Goal: Information Seeking & Learning: Learn about a topic

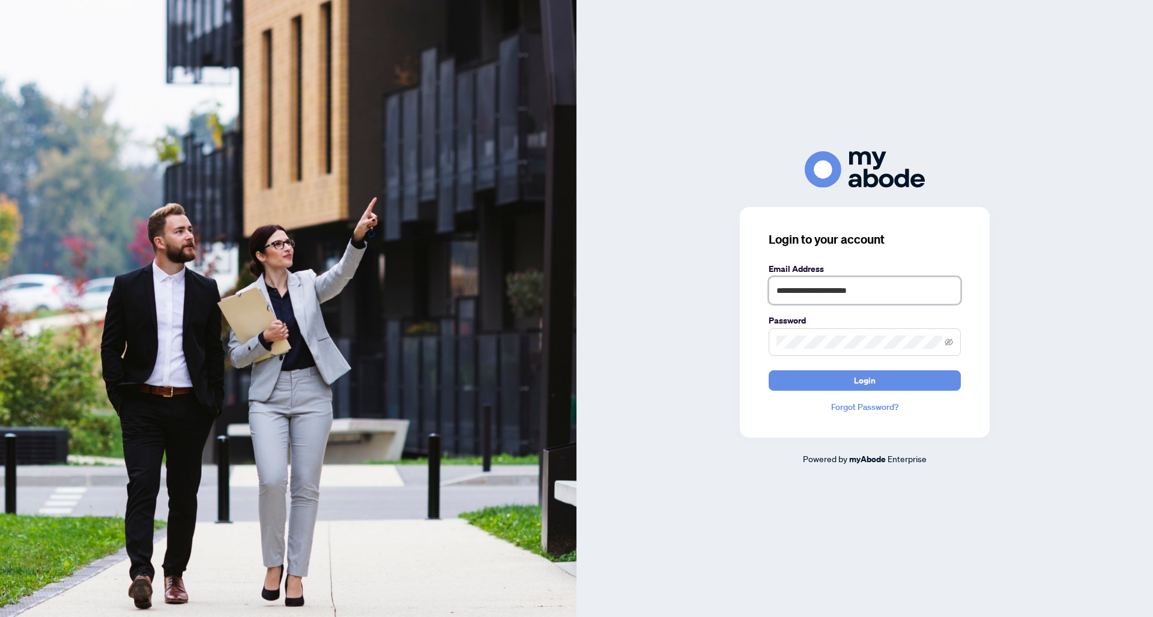
type input "**********"
click at [865, 380] on button "Login" at bounding box center [864, 380] width 192 height 20
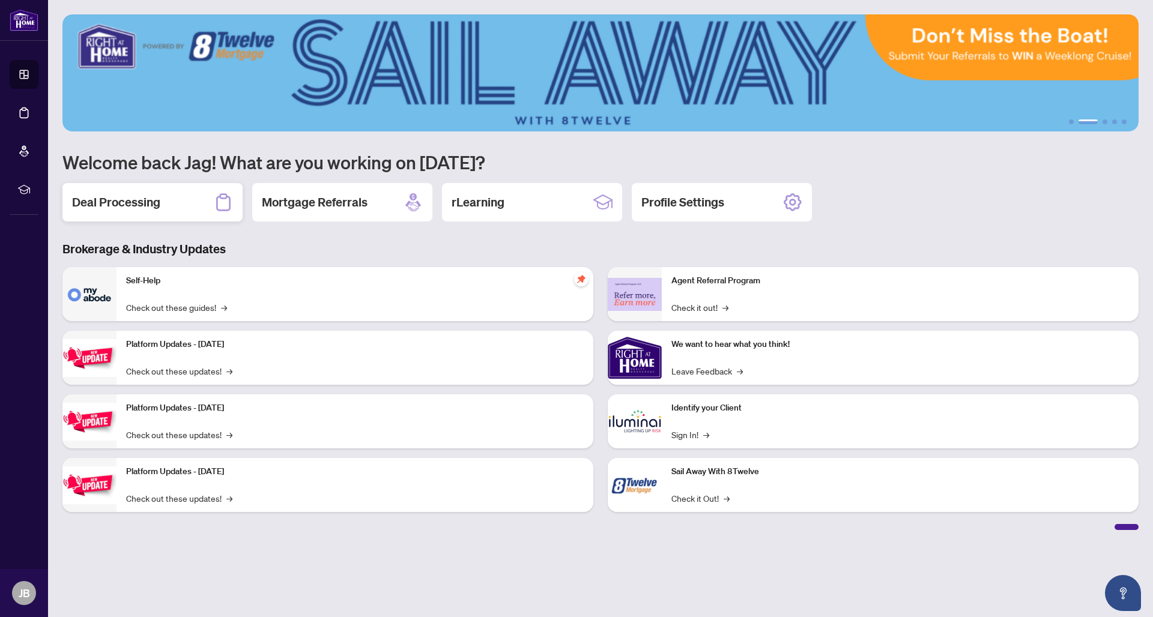
click at [130, 201] on h2 "Deal Processing" at bounding box center [116, 202] width 88 height 17
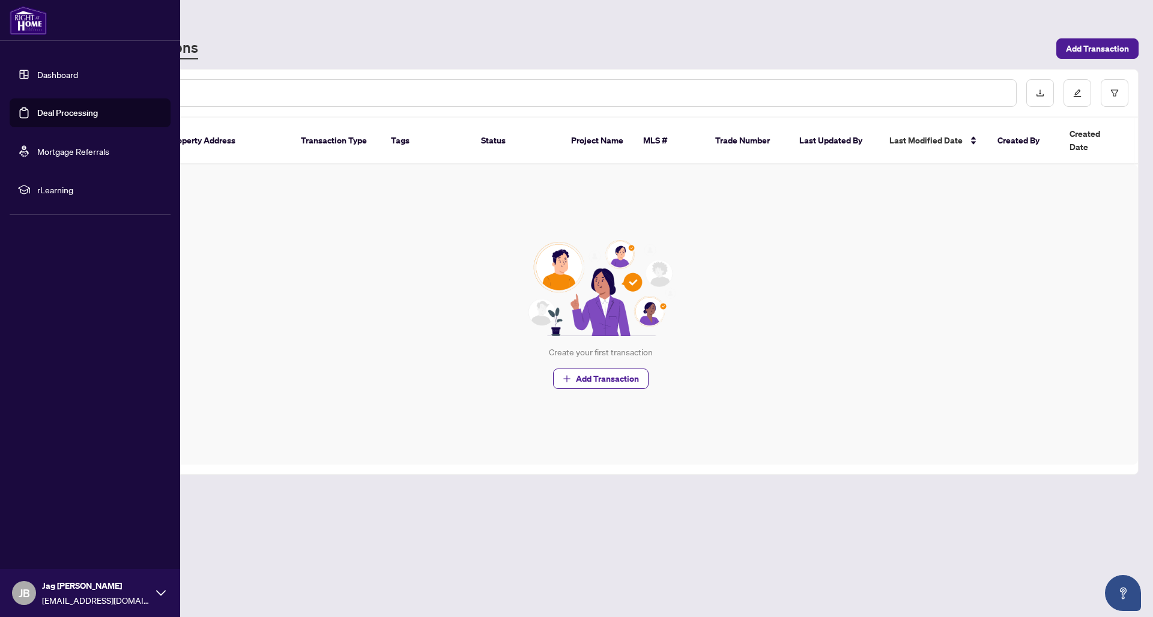
click at [54, 76] on link "Dashboard" at bounding box center [57, 74] width 41 height 11
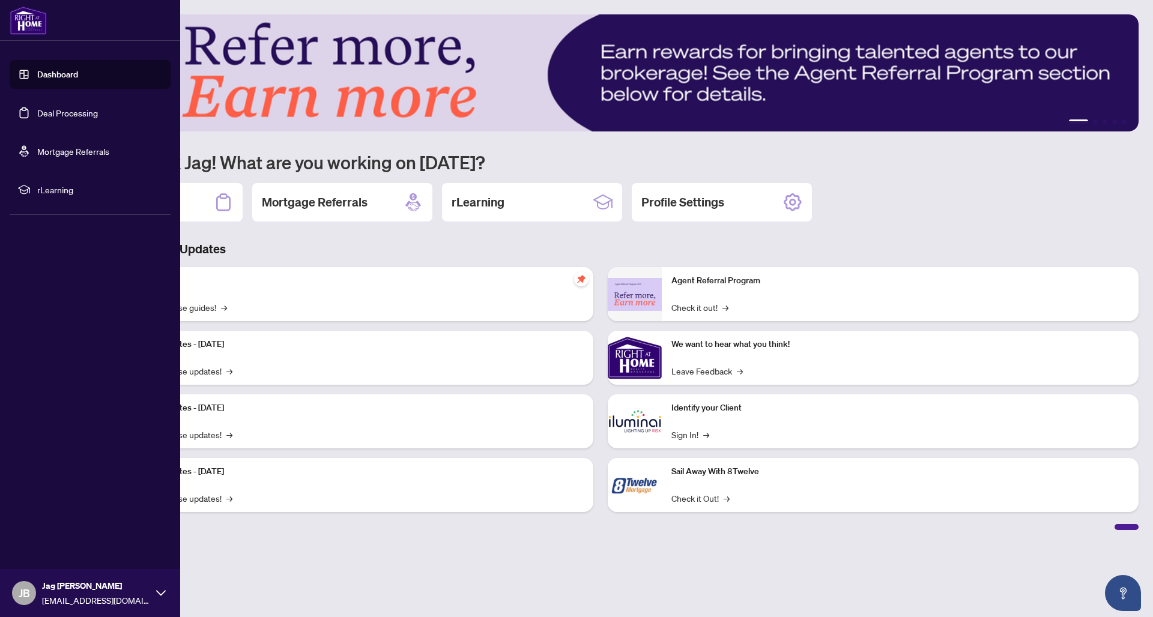
click at [23, 597] on span "JB" at bounding box center [24, 593] width 11 height 17
click at [41, 519] on span "Logout" at bounding box center [48, 521] width 27 height 19
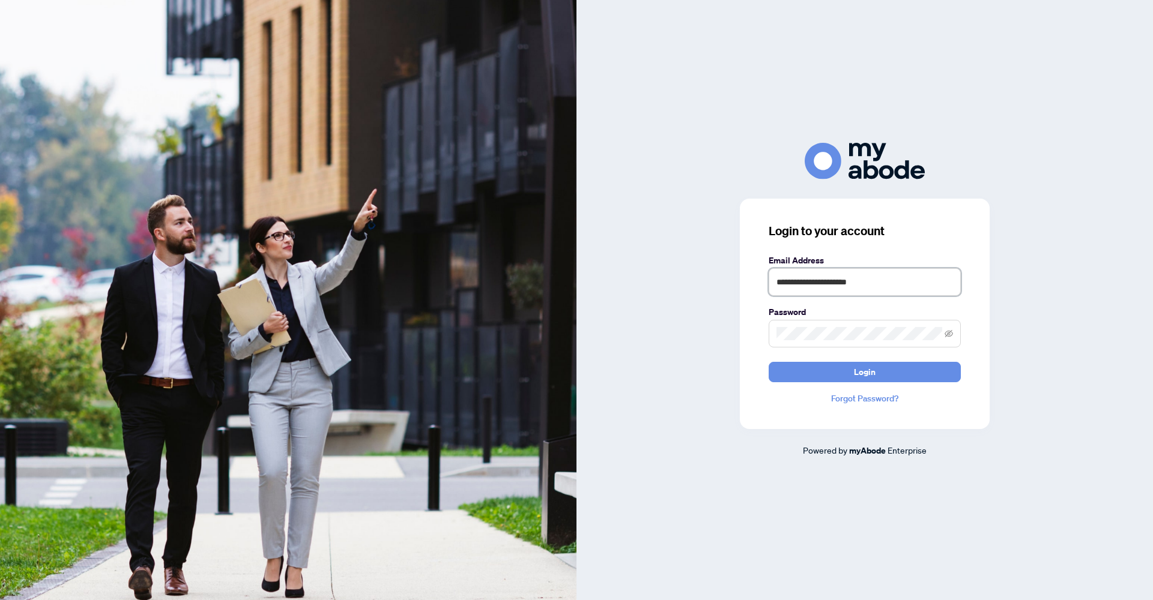
type input "**********"
click at [865, 372] on button "Login" at bounding box center [864, 372] width 192 height 20
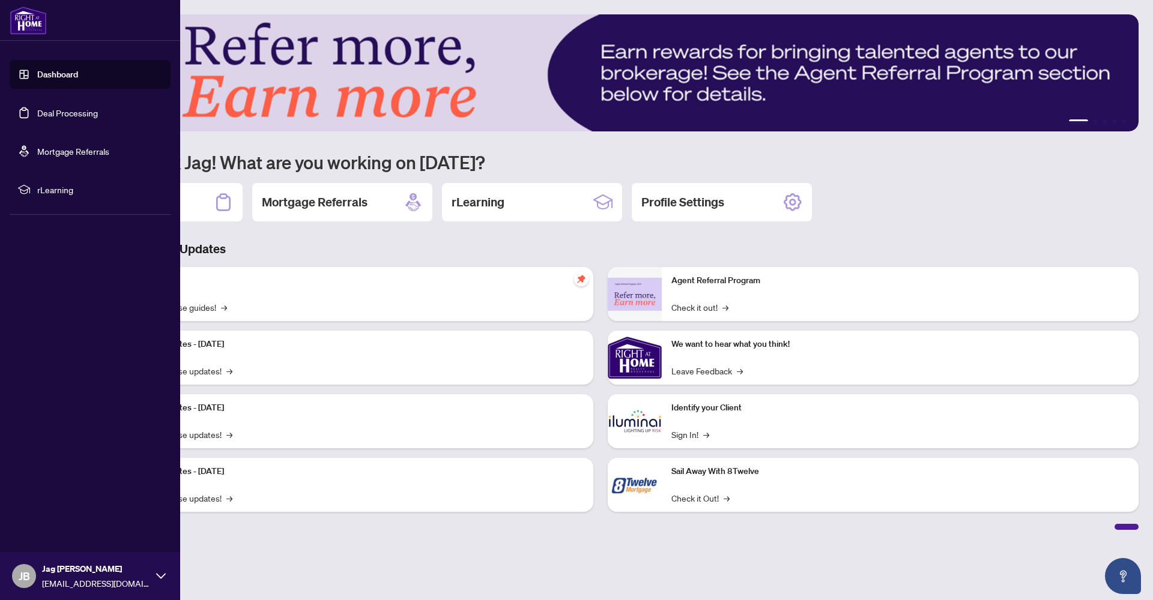
click at [42, 73] on link "Dashboard" at bounding box center [57, 74] width 41 height 11
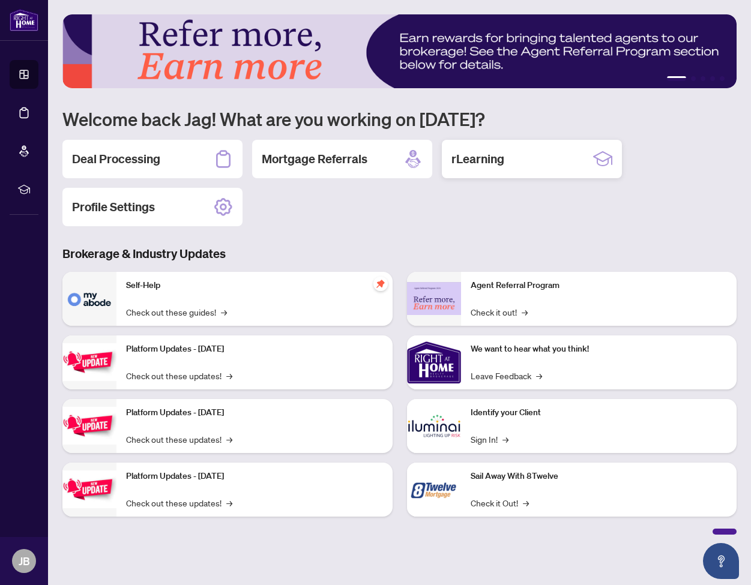
click at [559, 165] on div "rLearning" at bounding box center [532, 159] width 180 height 38
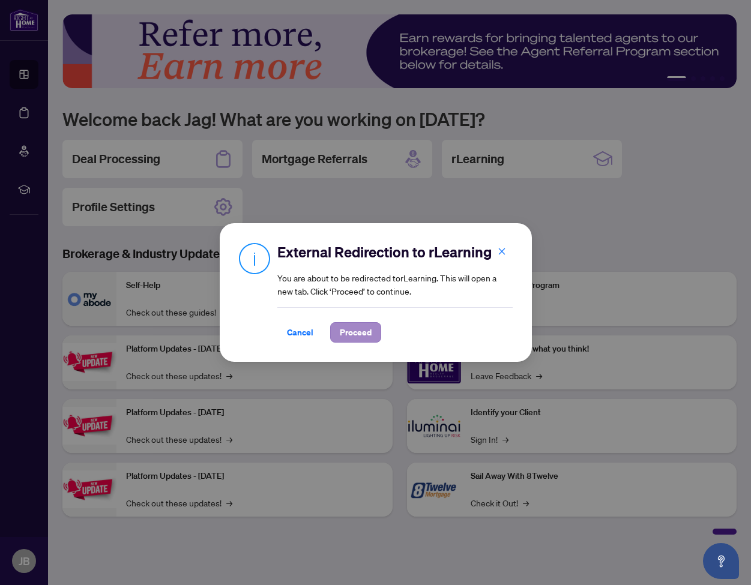
click at [361, 331] on span "Proceed" at bounding box center [356, 332] width 32 height 19
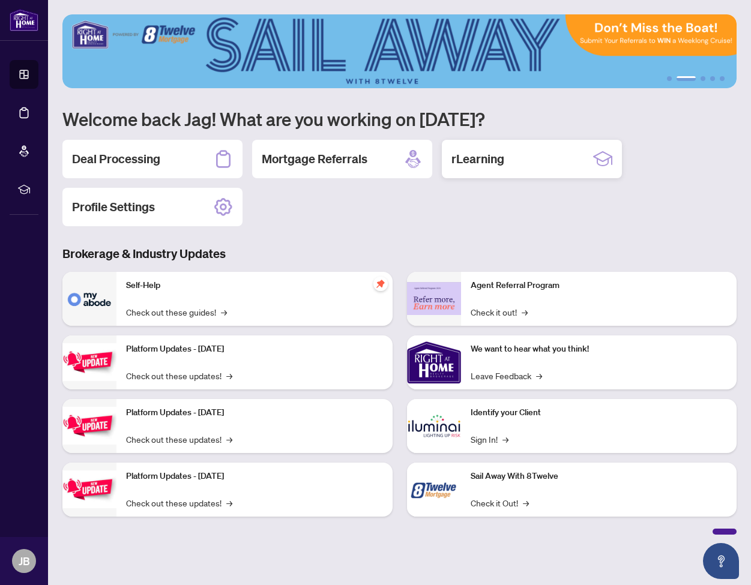
click at [540, 167] on div "rLearning" at bounding box center [532, 159] width 180 height 38
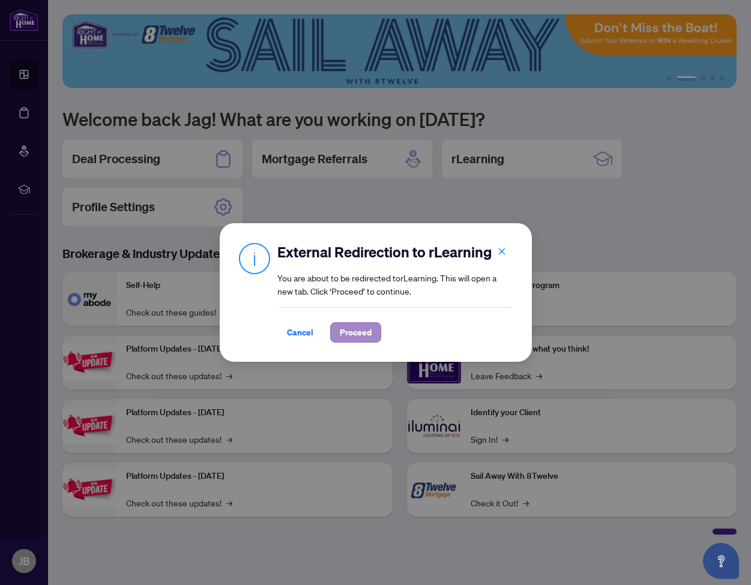
click at [352, 329] on span "Proceed" at bounding box center [356, 332] width 32 height 19
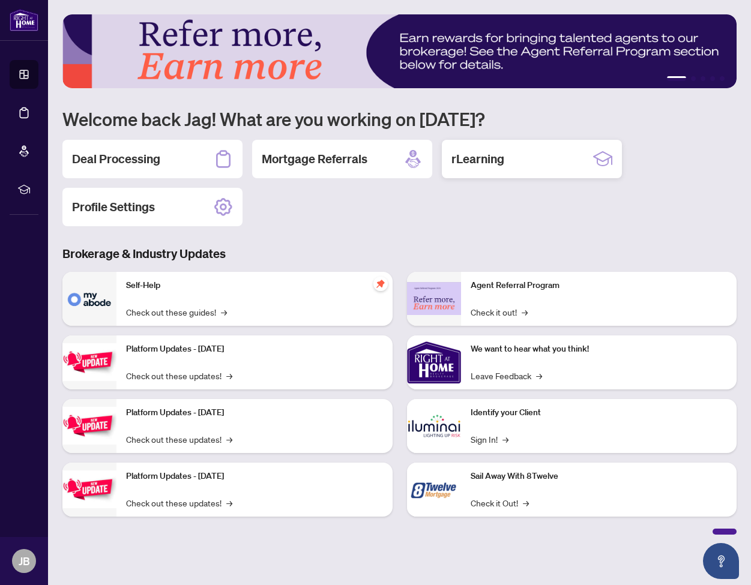
click at [486, 158] on h2 "rLearning" at bounding box center [477, 159] width 53 height 17
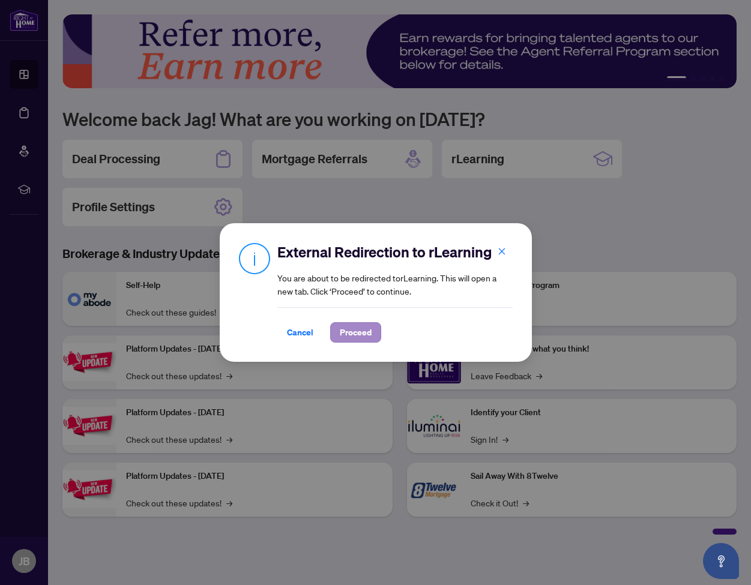
click at [366, 333] on span "Proceed" at bounding box center [356, 332] width 32 height 19
